Goal: Use online tool/utility: Use online tool/utility

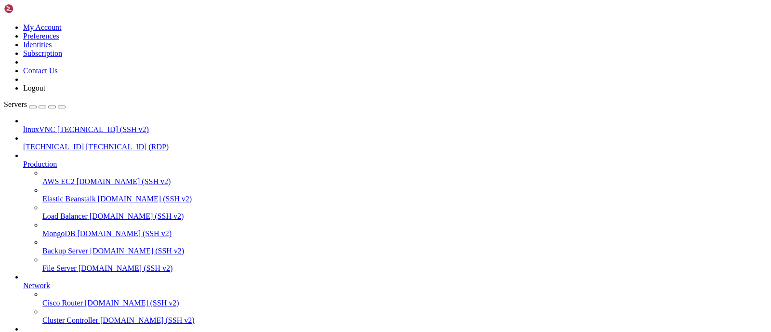
scroll to position [11666, 0]
drag, startPoint x: 583, startPoint y: 626, endPoint x: 586, endPoint y: 636, distance: 10.1
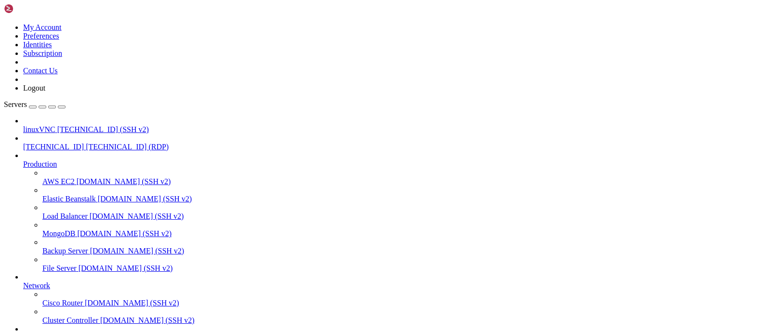
drag, startPoint x: 472, startPoint y: 750, endPoint x: 533, endPoint y: 747, distance: 60.3
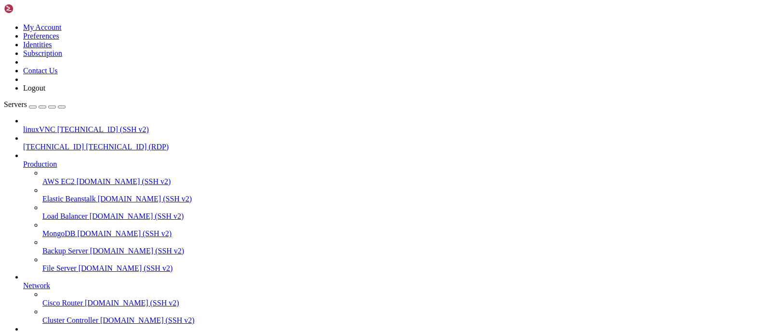
drag, startPoint x: 244, startPoint y: 756, endPoint x: 309, endPoint y: 749, distance: 65.4
drag, startPoint x: 536, startPoint y: 631, endPoint x: 462, endPoint y: 532, distance: 123.3
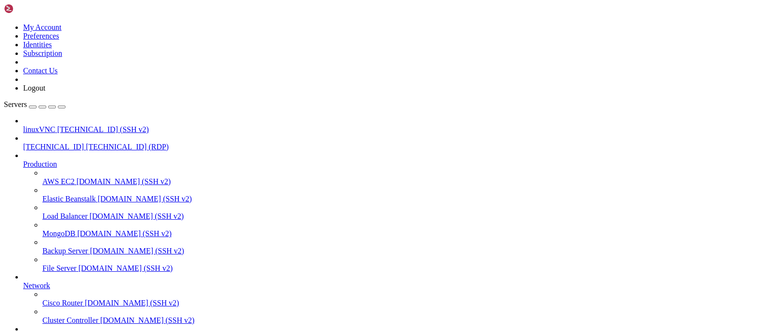
drag, startPoint x: 759, startPoint y: 778, endPoint x: 759, endPoint y: 791, distance: 13.0
drag, startPoint x: 251, startPoint y: 756, endPoint x: 129, endPoint y: 753, distance: 121.5
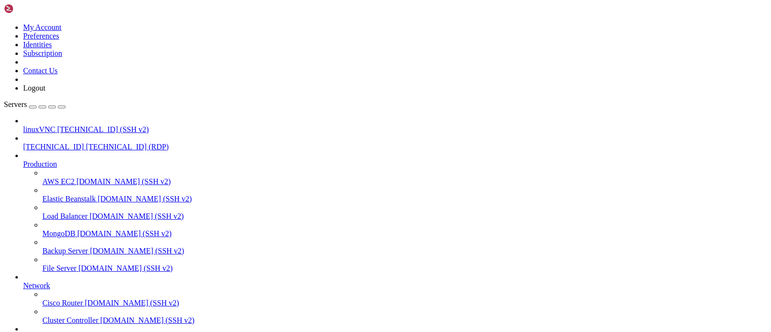
drag, startPoint x: 273, startPoint y: 548, endPoint x: 311, endPoint y: 561, distance: 40.2
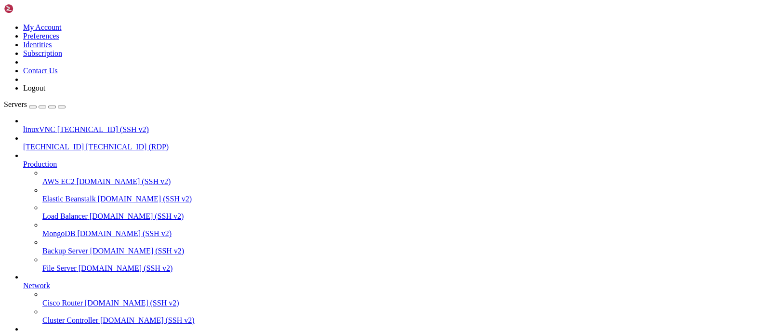
drag, startPoint x: 570, startPoint y: 560, endPoint x: 584, endPoint y: 558, distance: 14.6
